Goal: Information Seeking & Learning: Learn about a topic

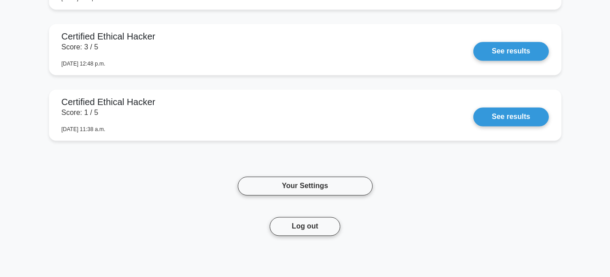
scroll to position [2239, 0]
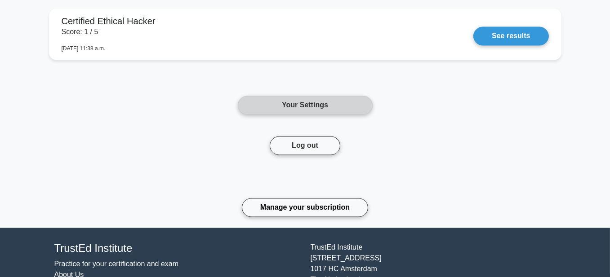
click at [339, 109] on link "Your Settings" at bounding box center [305, 105] width 135 height 19
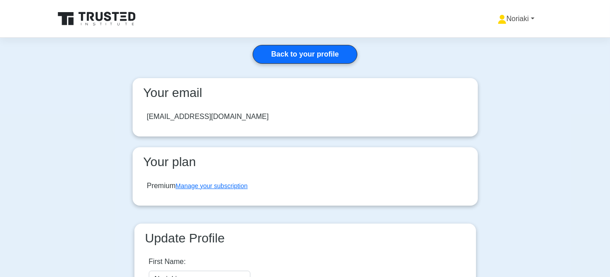
click at [516, 20] on link "Noriaki" at bounding box center [516, 19] width 80 height 18
click at [128, 18] on icon at bounding box center [97, 18] width 86 height 17
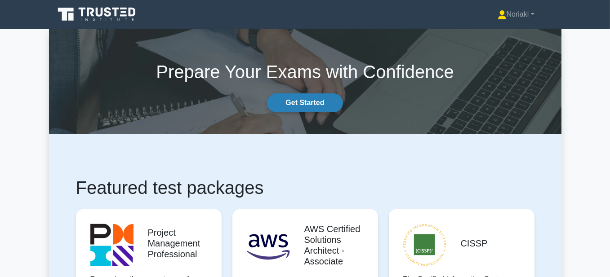
click at [318, 102] on link "Get Started" at bounding box center [305, 102] width 76 height 19
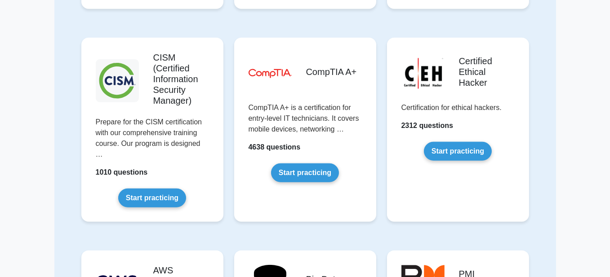
scroll to position [1349, 0]
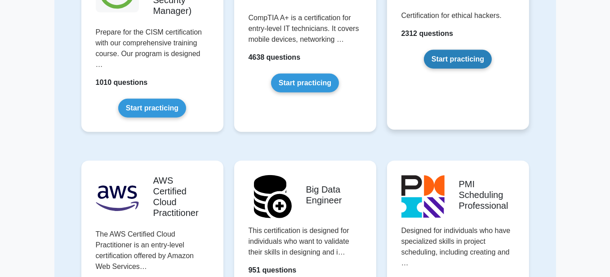
click at [453, 58] on link "Start practicing" at bounding box center [458, 59] width 68 height 19
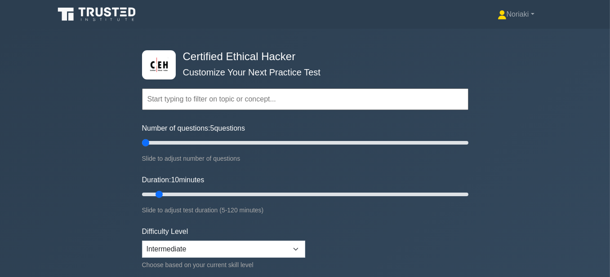
drag, startPoint x: 145, startPoint y: 142, endPoint x: 140, endPoint y: 144, distance: 5.3
type input "5"
click at [142, 144] on input "Number of questions: 5 questions" at bounding box center [305, 143] width 326 height 11
drag, startPoint x: 157, startPoint y: 192, endPoint x: 213, endPoint y: 198, distance: 56.5
type input "30"
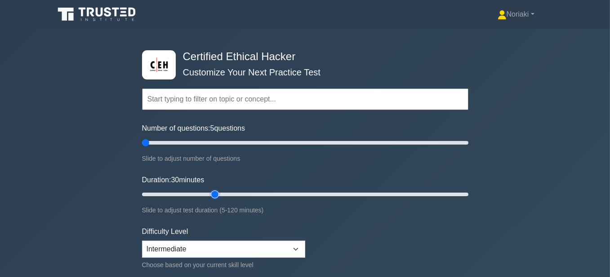
click at [213, 198] on input "Duration: 30 minutes" at bounding box center [305, 194] width 326 height 11
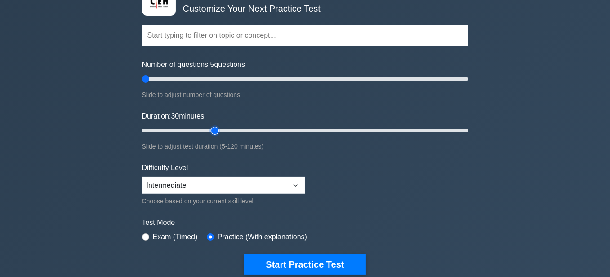
scroll to position [90, 0]
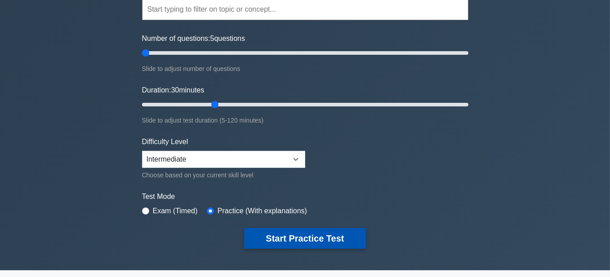
click at [320, 233] on button "Start Practice Test" at bounding box center [304, 238] width 121 height 21
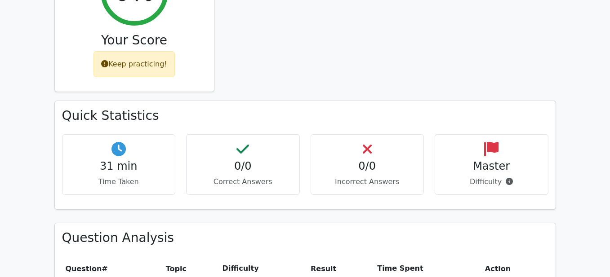
scroll to position [270, 0]
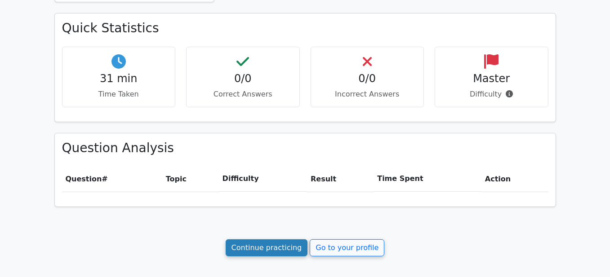
click at [249, 242] on link "Continue practicing" at bounding box center [267, 248] width 82 height 17
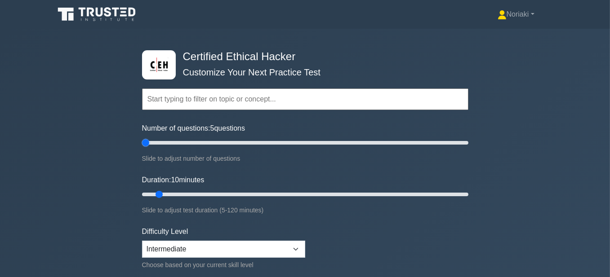
drag, startPoint x: 154, startPoint y: 144, endPoint x: 127, endPoint y: 137, distance: 27.5
type input "5"
click at [142, 138] on input "Number of questions: 5 questions" at bounding box center [305, 143] width 326 height 11
drag, startPoint x: 157, startPoint y: 194, endPoint x: 212, endPoint y: 199, distance: 55.6
type input "30"
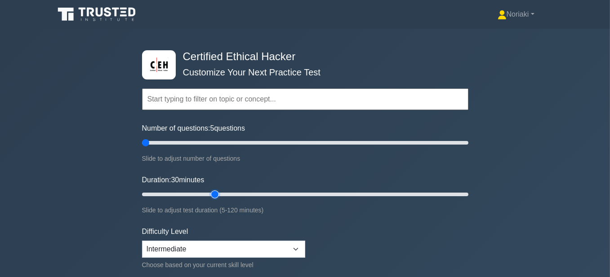
click at [212, 199] on input "Duration: 30 minutes" at bounding box center [305, 194] width 326 height 11
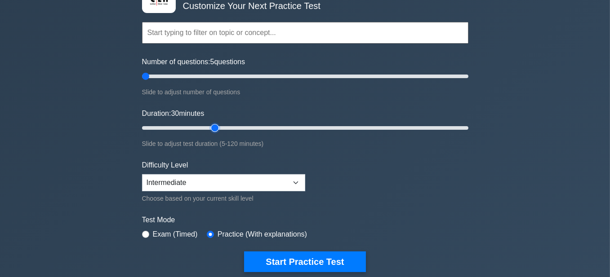
scroll to position [90, 0]
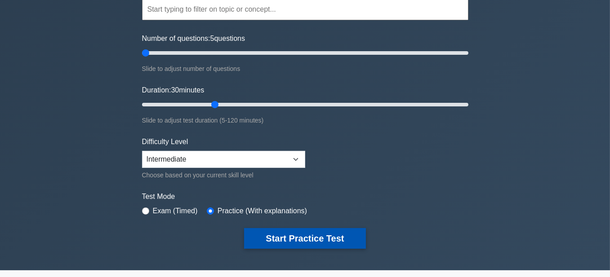
click at [278, 234] on button "Start Practice Test" at bounding box center [304, 238] width 121 height 21
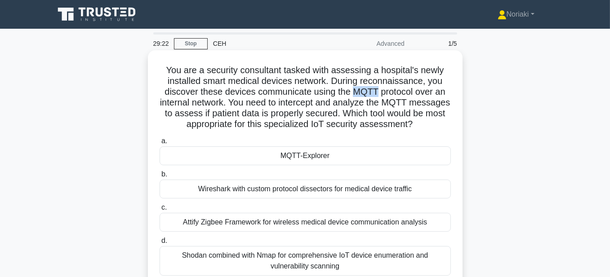
drag, startPoint x: 378, startPoint y: 94, endPoint x: 356, endPoint y: 97, distance: 21.3
click at [356, 97] on h5 "You are a security consultant tasked with assessing a hospital's newly installe…" at bounding box center [305, 98] width 293 height 66
copy h5 "MQTT"
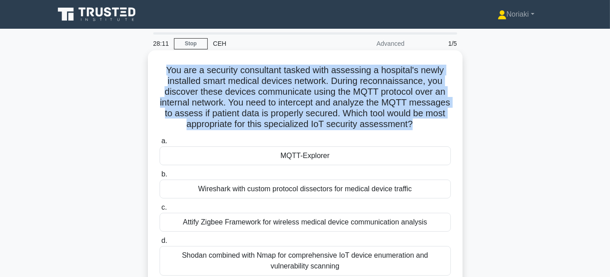
drag, startPoint x: 451, startPoint y: 129, endPoint x: 157, endPoint y: 70, distance: 299.3
click at [157, 70] on div "You are a security consultant tasked with assessing a hospital's newly installe…" at bounding box center [304, 176] width 307 height 245
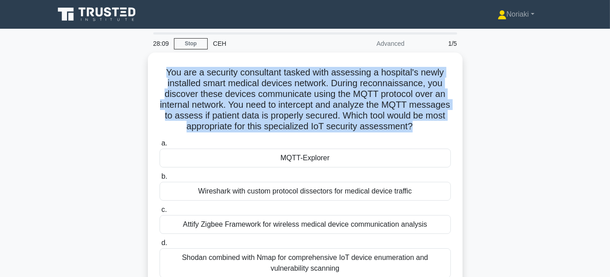
copy h5 "You are a security consultant tasked with assessing a hospital's newly installe…"
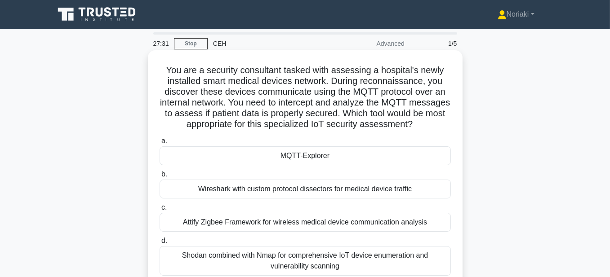
click at [389, 156] on label "a. MQTT-Explorer" at bounding box center [305, 151] width 291 height 30
click at [160, 144] on input "a. MQTT-Explorer" at bounding box center [160, 141] width 0 height 6
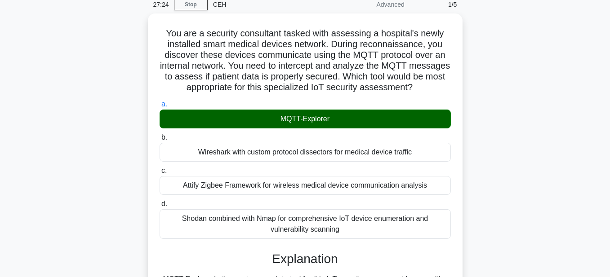
scroll to position [45, 0]
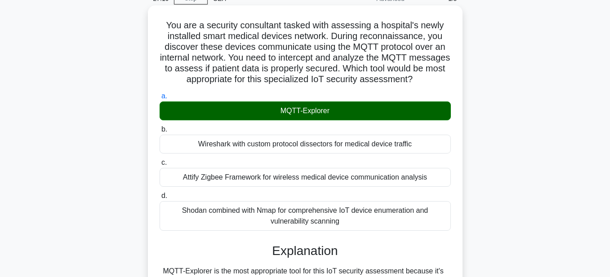
drag, startPoint x: 223, startPoint y: 190, endPoint x: 204, endPoint y: 191, distance: 19.8
click at [204, 187] on div "Attify Zigbee Framework for wireless medical device communication analysis" at bounding box center [305, 177] width 291 height 19
copy div "Zigbee"
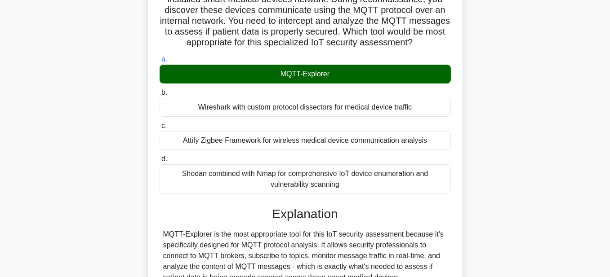
scroll to position [90, 0]
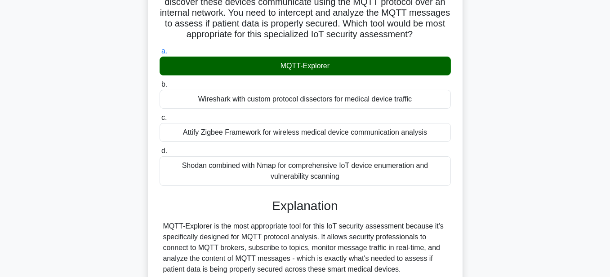
drag, startPoint x: 206, startPoint y: 179, endPoint x: 182, endPoint y: 182, distance: 24.0
click at [182, 180] on div "Shodan combined with Nmap for comprehensive IoT device enumeration and vulnerab…" at bounding box center [305, 171] width 291 height 30
copy div "Shodan"
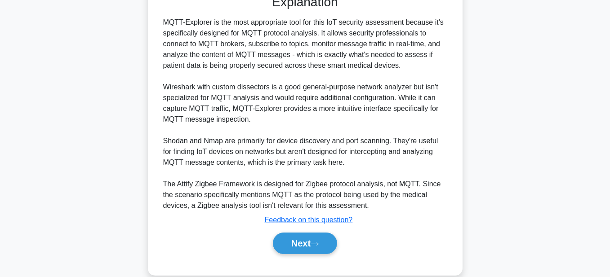
scroll to position [319, 0]
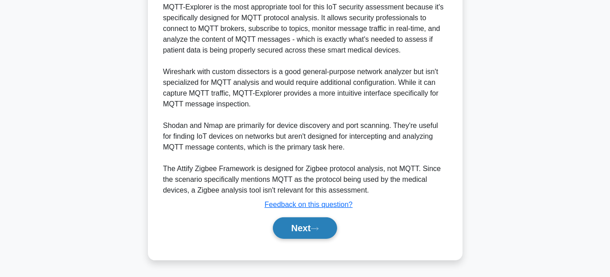
click at [295, 225] on button "Next" at bounding box center [305, 229] width 64 height 22
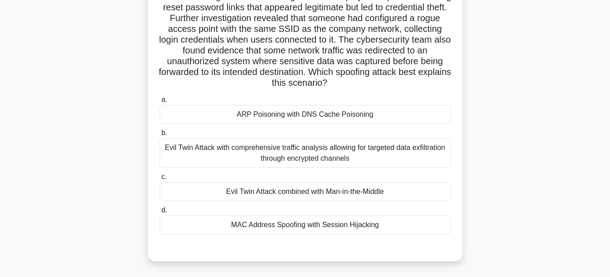
scroll to position [90, 0]
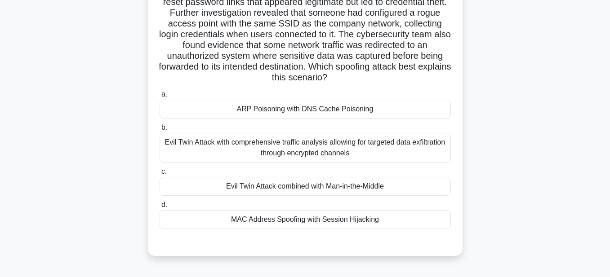
click at [357, 190] on div "Evil Twin Attack combined with Man-in-the-Middle" at bounding box center [305, 186] width 291 height 19
click at [160, 175] on input "c. Evil Twin Attack combined with Man-in-the-Middle" at bounding box center [160, 172] width 0 height 6
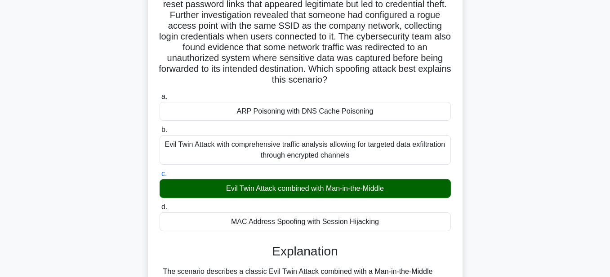
scroll to position [0, 0]
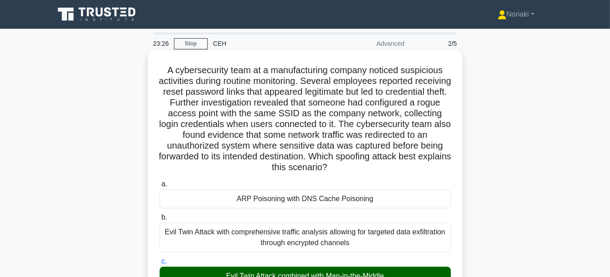
drag, startPoint x: 389, startPoint y: 169, endPoint x: 163, endPoint y: 71, distance: 246.4
click at [163, 71] on h5 "A cybersecurity team at a manufacturing company noticed suspicious activities d…" at bounding box center [305, 119] width 293 height 109
copy h5 "A cybersecurity team at a manufacturing company noticed suspicious activities d…"
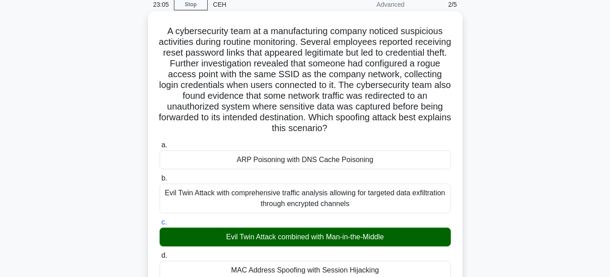
scroll to position [45, 0]
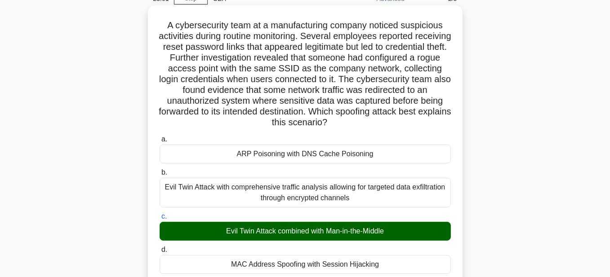
drag, startPoint x: 399, startPoint y: 231, endPoint x: 221, endPoint y: 230, distance: 178.0
click at [221, 230] on div "Evil Twin Attack combined with Man-in-the-Middle" at bounding box center [305, 231] width 291 height 19
copy div "Evil Twin Attack combined with Man-in-the-Middle"
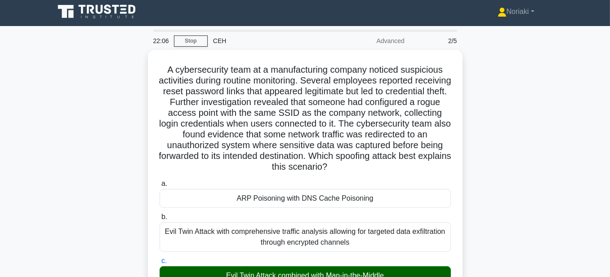
scroll to position [0, 0]
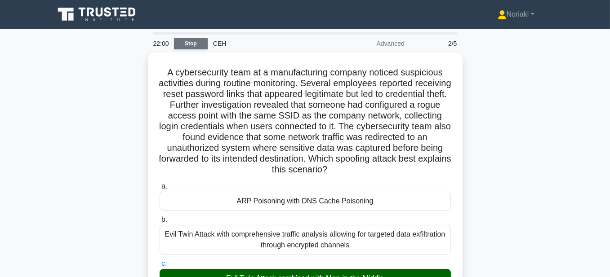
click at [198, 45] on link "Stop" at bounding box center [191, 43] width 34 height 11
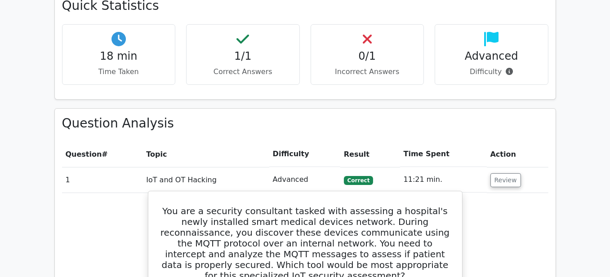
scroll to position [225, 0]
